Goal: Information Seeking & Learning: Learn about a topic

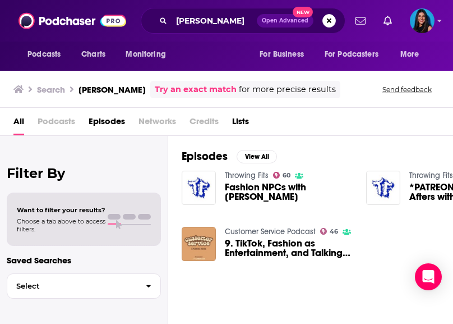
click at [190, 30] on div "[PERSON_NAME] Open Advanced New" at bounding box center [243, 21] width 205 height 26
click at [183, 20] on input "[PERSON_NAME]" at bounding box center [214, 21] width 85 height 18
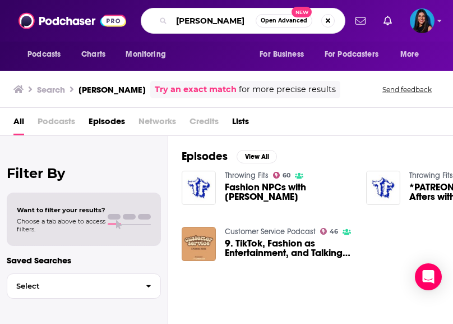
click at [183, 20] on input "[PERSON_NAME]" at bounding box center [214, 21] width 84 height 18
paste input "Throwing Fits"
type input "Throwing Fits"
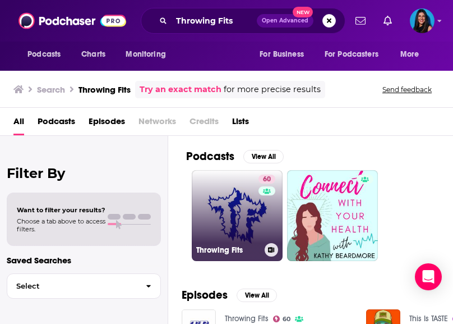
click at [235, 203] on link "60 Throwing Fits" at bounding box center [237, 215] width 91 height 91
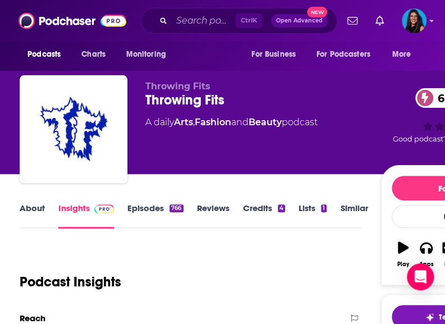
scroll to position [199, 0]
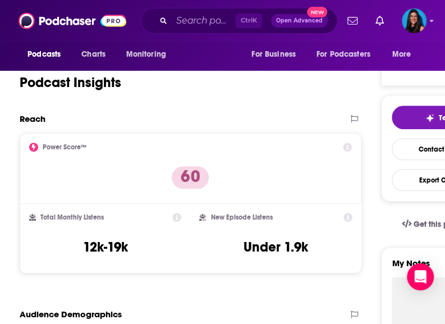
drag, startPoint x: 70, startPoint y: 248, endPoint x: 137, endPoint y: 244, distance: 67.5
click at [137, 244] on div "Total Monthly Listens 12k-19k" at bounding box center [105, 239] width 152 height 52
copy h3 "12k-19k"
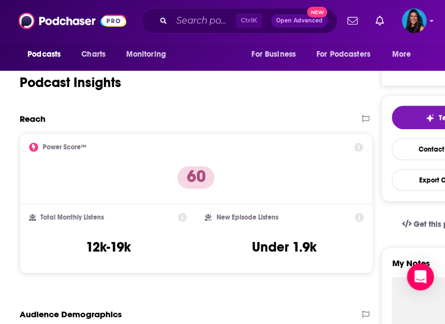
click at [323, 124] on div "Reach" at bounding box center [196, 123] width 353 height 20
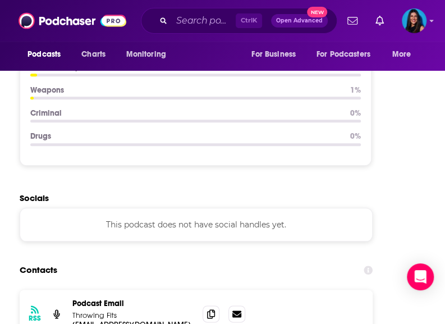
scroll to position [1563, 0]
